Goal: Task Accomplishment & Management: Complete application form

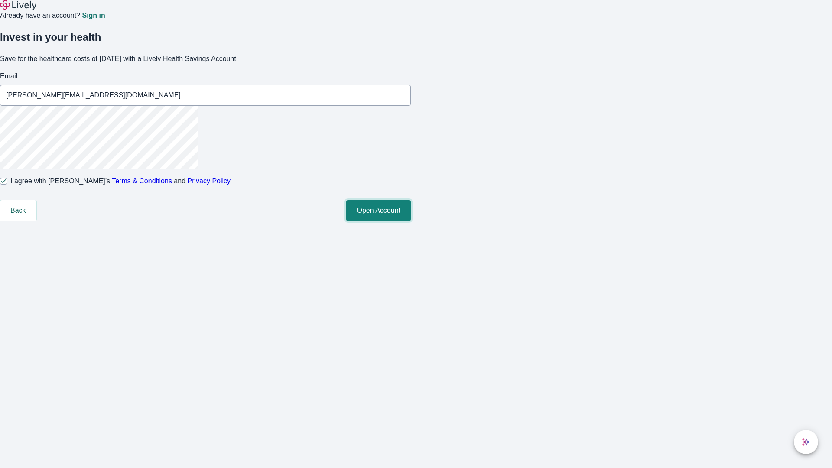
click at [411, 221] on button "Open Account" at bounding box center [378, 210] width 65 height 21
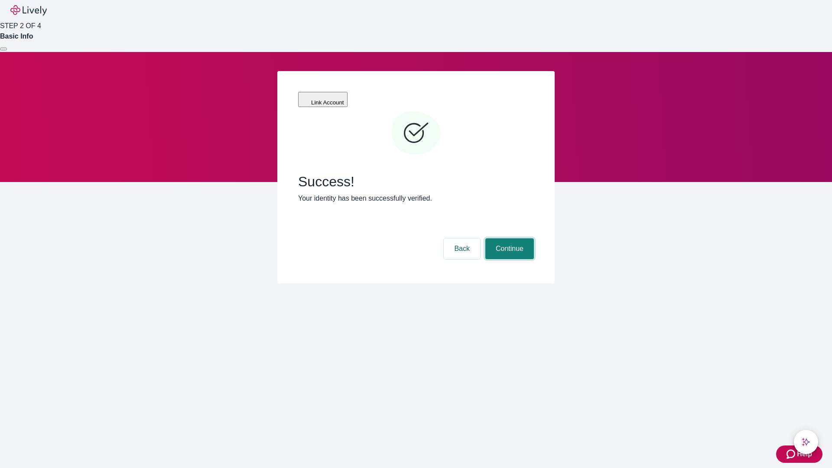
click at [508, 238] on button "Continue" at bounding box center [509, 248] width 49 height 21
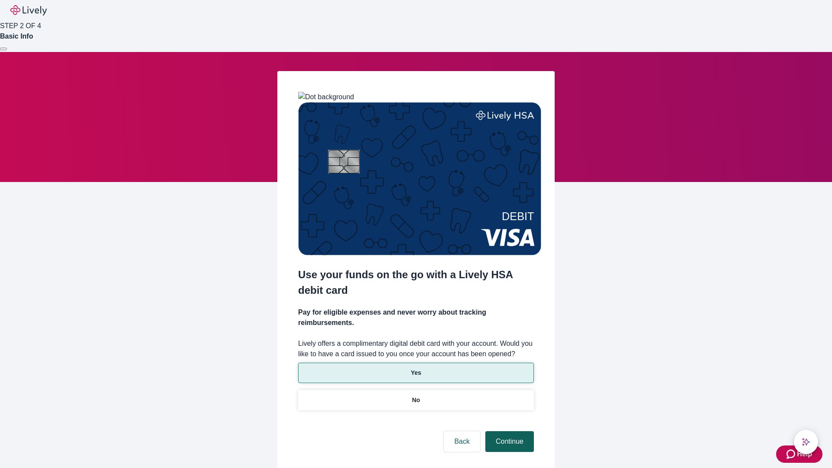
click at [415, 368] on p "Yes" at bounding box center [416, 372] width 10 height 9
click at [508, 431] on button "Continue" at bounding box center [509, 441] width 49 height 21
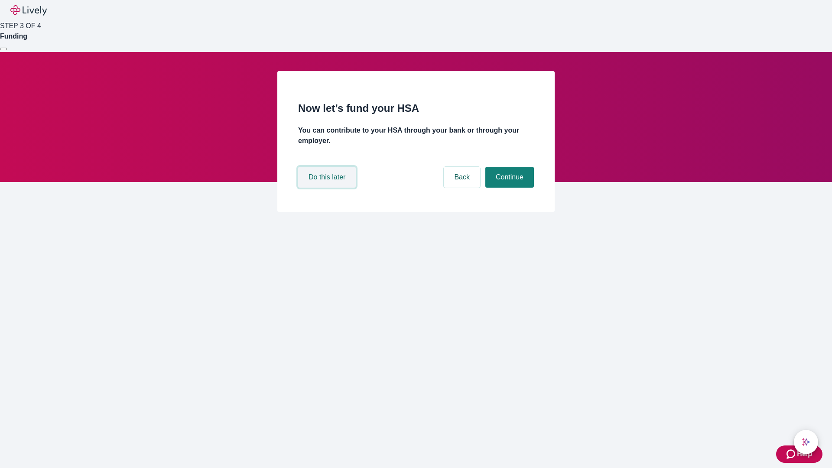
click at [328, 188] on button "Do this later" at bounding box center [327, 177] width 58 height 21
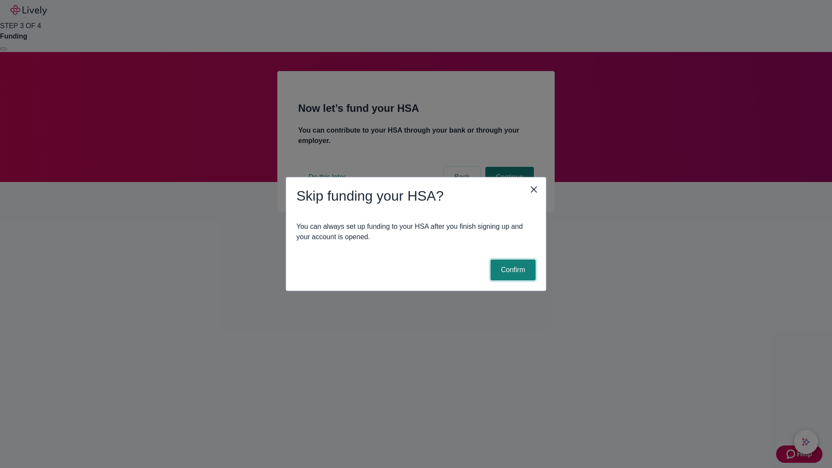
click at [512, 270] on button "Confirm" at bounding box center [512, 269] width 45 height 21
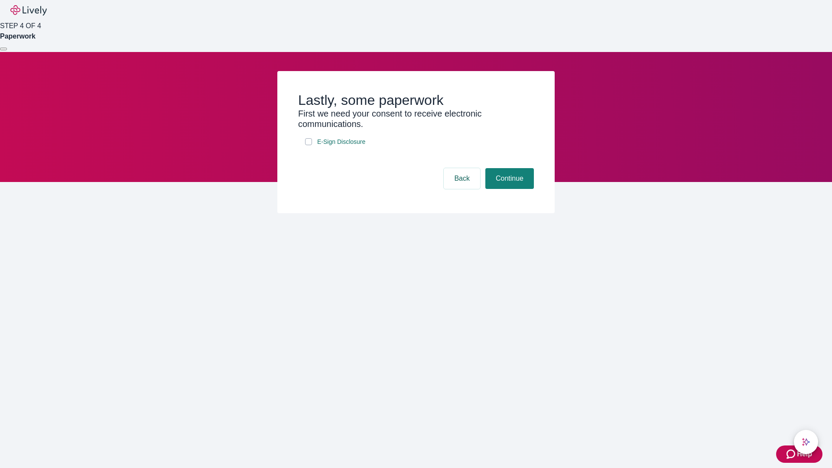
click at [308, 145] on input "E-Sign Disclosure" at bounding box center [308, 141] width 7 height 7
checkbox input "true"
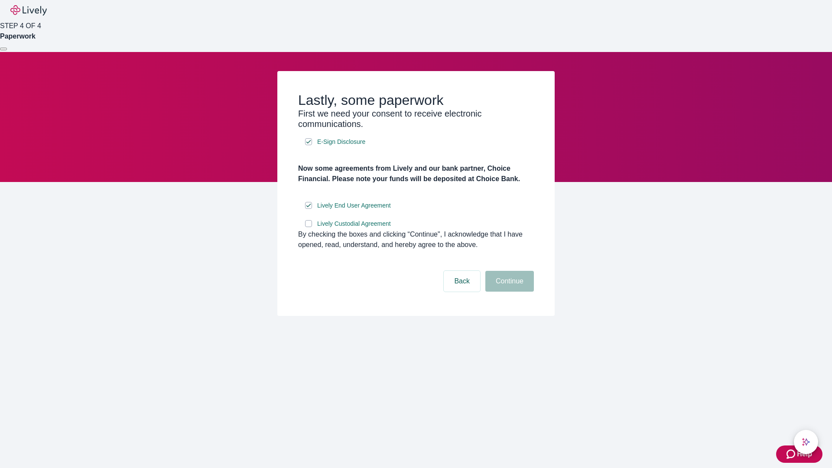
click at [308, 227] on input "Lively Custodial Agreement" at bounding box center [308, 223] width 7 height 7
checkbox input "true"
click at [508, 291] on button "Continue" at bounding box center [509, 281] width 49 height 21
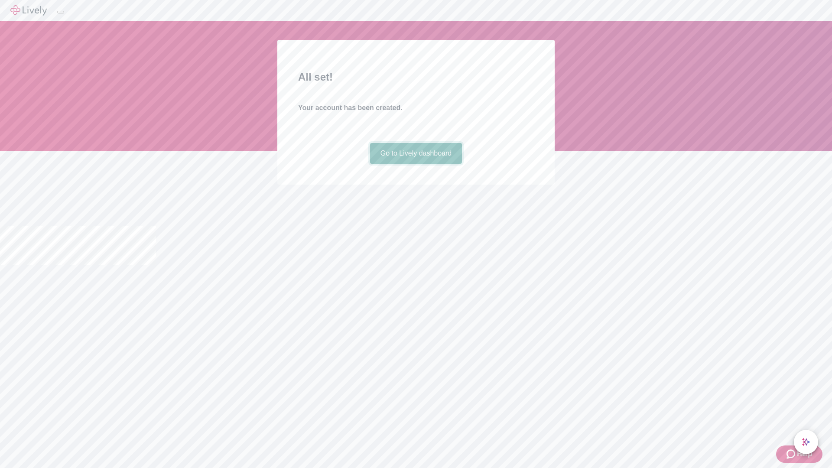
click at [415, 164] on link "Go to Lively dashboard" at bounding box center [416, 153] width 92 height 21
